Goal: Task Accomplishment & Management: Manage Tasks

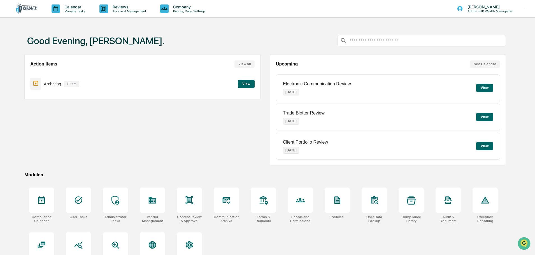
click at [247, 85] on button "View" at bounding box center [246, 84] width 17 height 8
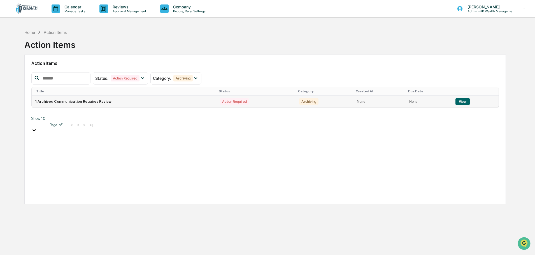
click at [459, 101] on button "View" at bounding box center [463, 101] width 14 height 7
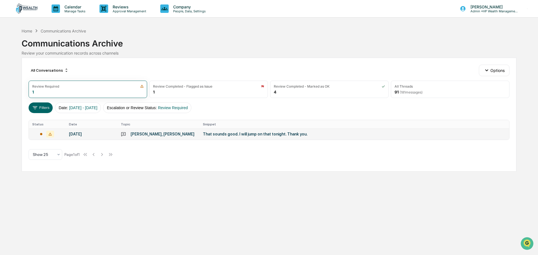
click at [257, 135] on div "That sounds good. I will jump on that tonight. Thank you." at bounding box center [315, 134] width 224 height 4
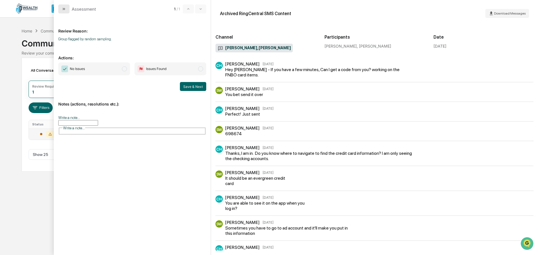
click at [61, 8] on button "modal" at bounding box center [63, 8] width 11 height 9
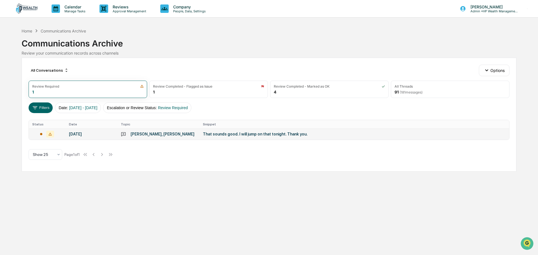
click at [27, 8] on img at bounding box center [26, 8] width 27 height 11
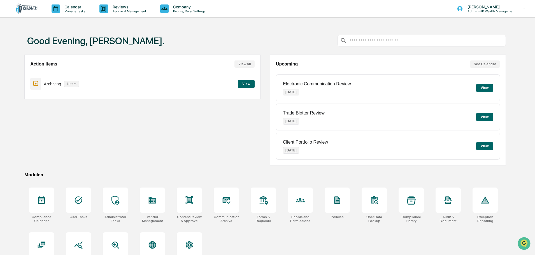
click at [249, 85] on button "View" at bounding box center [246, 84] width 17 height 8
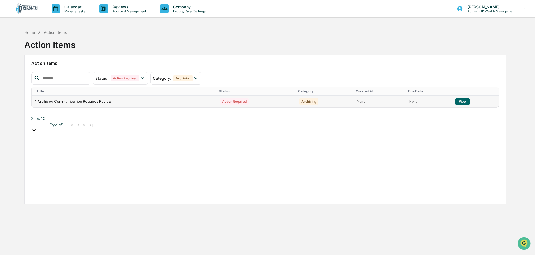
click at [456, 100] on button "View" at bounding box center [463, 101] width 14 height 7
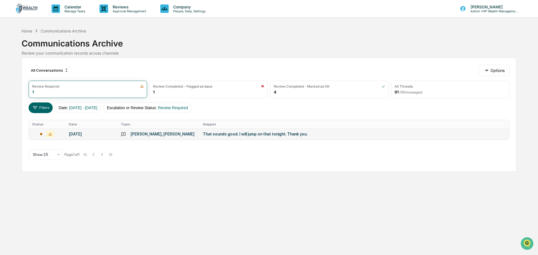
click at [164, 135] on div "[PERSON_NAME], [PERSON_NAME]" at bounding box center [163, 134] width 64 height 4
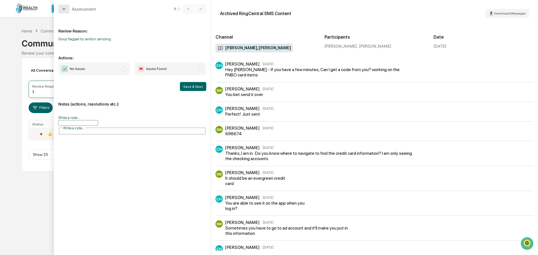
click at [64, 8] on icon "modal" at bounding box center [64, 9] width 4 height 4
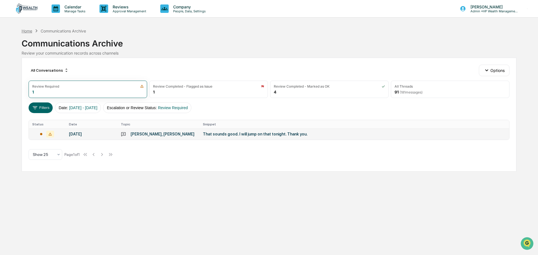
click at [28, 29] on div "Home" at bounding box center [27, 31] width 11 height 5
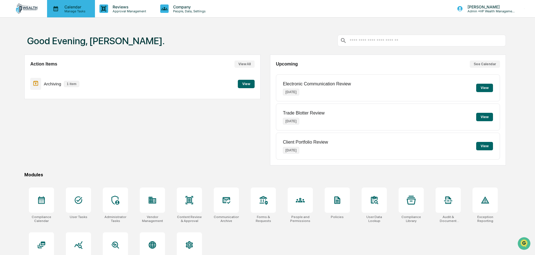
click at [73, 11] on p "Manage Tasks" at bounding box center [74, 11] width 28 height 4
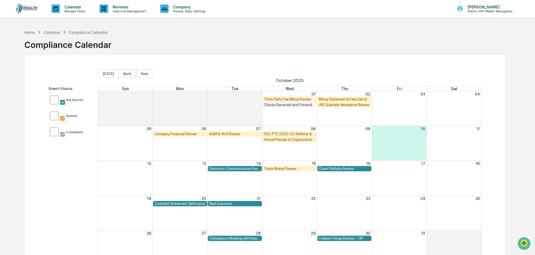
scroll to position [27, 0]
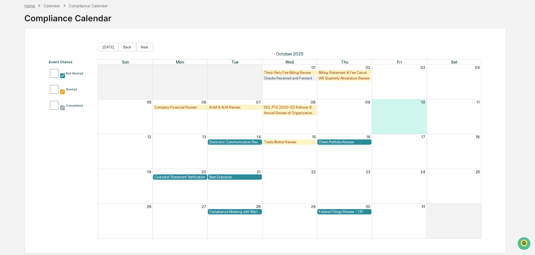
click at [29, 4] on div "Home" at bounding box center [29, 5] width 11 height 5
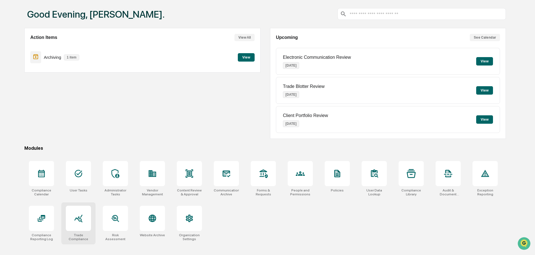
click at [82, 219] on icon at bounding box center [78, 218] width 9 height 9
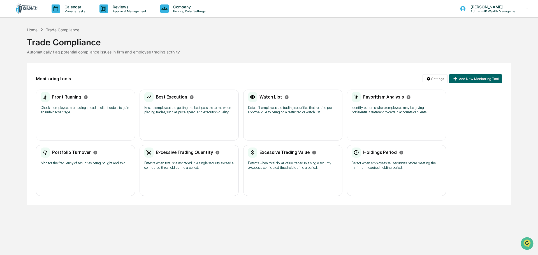
click at [363, 164] on p "Detect when employees sell securities before meeting the minimum required holdi…" at bounding box center [397, 165] width 90 height 9
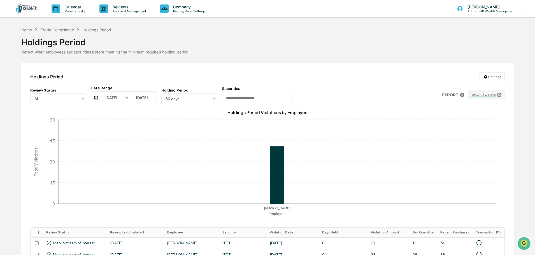
click at [32, 7] on img at bounding box center [26, 8] width 27 height 11
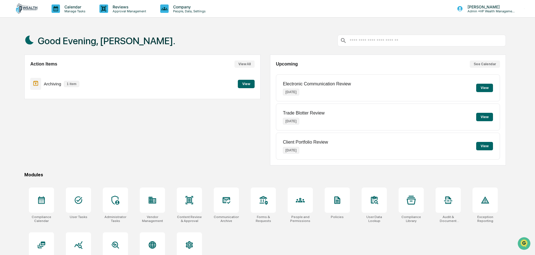
click at [241, 84] on button "View" at bounding box center [246, 84] width 17 height 8
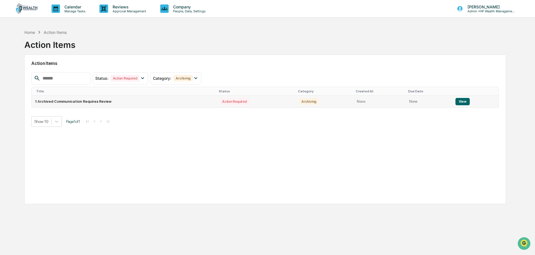
click at [459, 100] on button "View" at bounding box center [463, 101] width 14 height 7
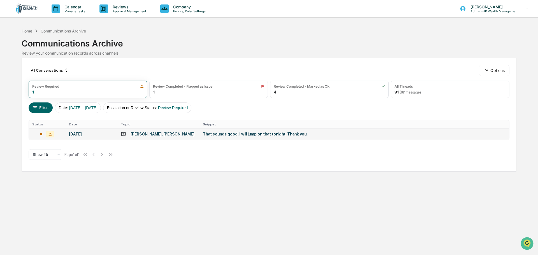
click at [279, 133] on div "That sounds good. I will jump on that tonight. Thank you." at bounding box center [315, 134] width 224 height 4
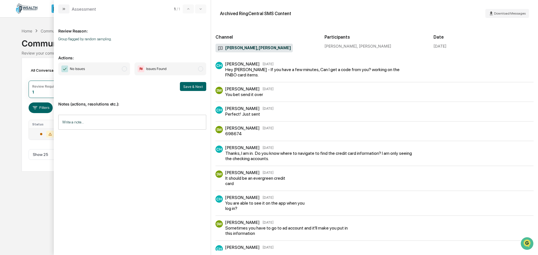
click at [201, 69] on span "modal" at bounding box center [200, 68] width 5 height 5
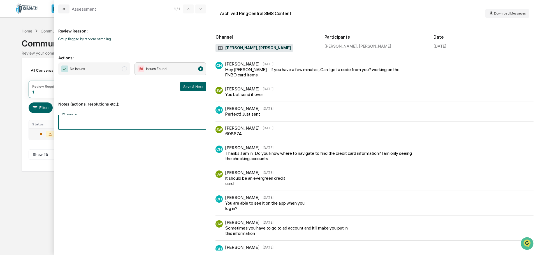
click at [165, 122] on input "Write a note..." at bounding box center [132, 122] width 148 height 15
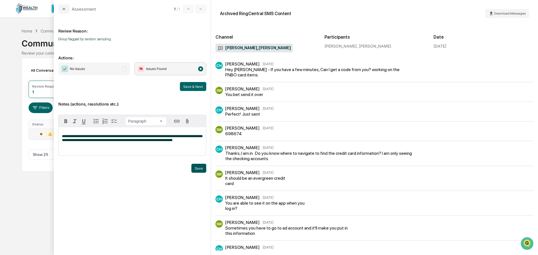
click at [198, 169] on button "Save" at bounding box center [198, 168] width 15 height 9
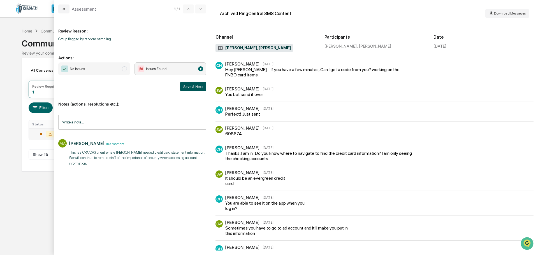
click at [187, 88] on button "Save & Next" at bounding box center [193, 86] width 26 height 9
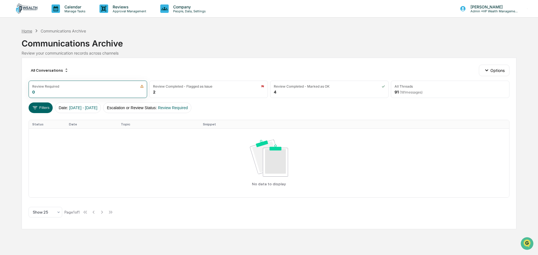
click at [24, 29] on div "Home" at bounding box center [27, 31] width 11 height 5
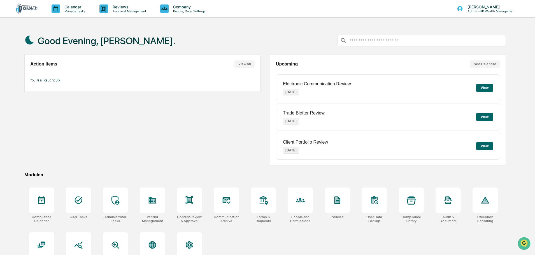
scroll to position [27, 0]
